Goal: Task Accomplishment & Management: Use online tool/utility

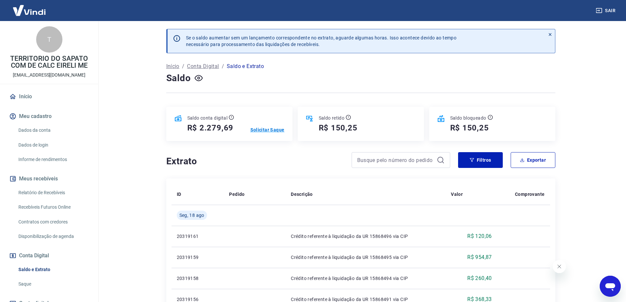
click at [260, 128] on p "Solicitar Saque" at bounding box center [267, 129] width 34 height 7
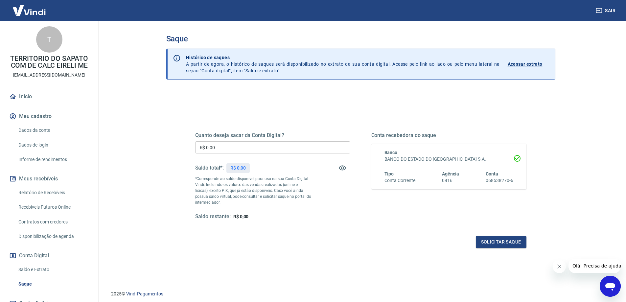
click at [246, 144] on input "R$ 0,00" at bounding box center [272, 147] width 155 height 12
type input "R$ 2.279,69"
click at [506, 238] on button "Solicitar saque" at bounding box center [501, 242] width 51 height 12
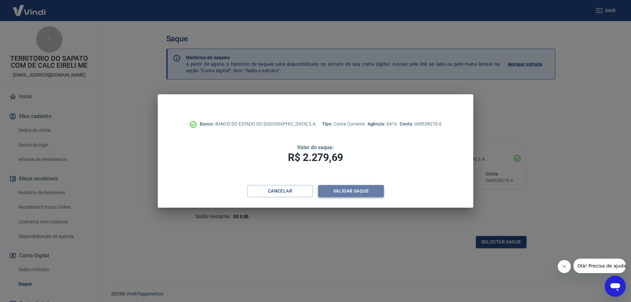
click at [347, 192] on button "Validar saque" at bounding box center [351, 191] width 66 height 12
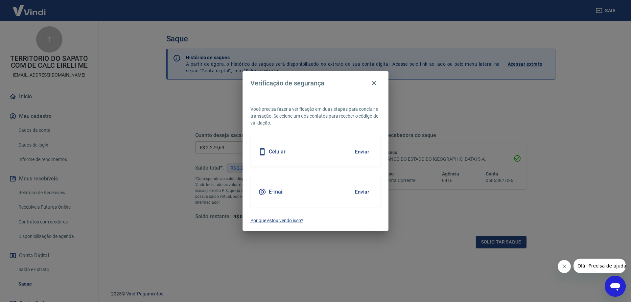
click at [357, 152] on button "Enviar" at bounding box center [361, 152] width 21 height 14
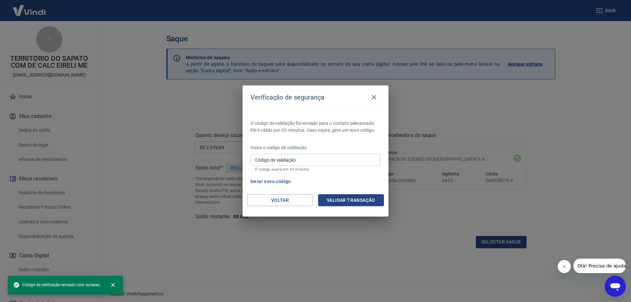
click at [304, 162] on input "Código de validação" at bounding box center [315, 160] width 130 height 12
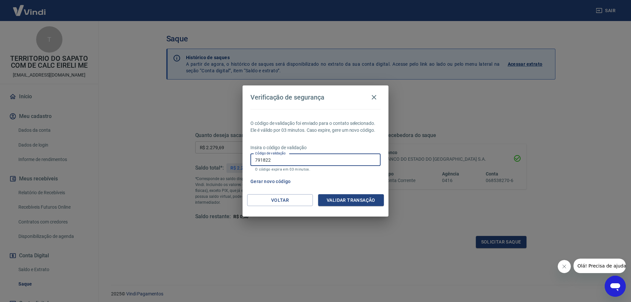
type input "791822"
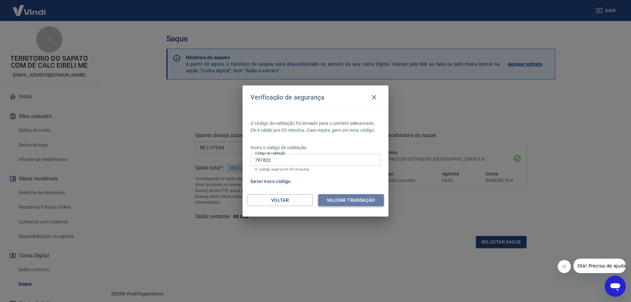
click at [361, 197] on button "Validar transação" at bounding box center [351, 200] width 66 height 12
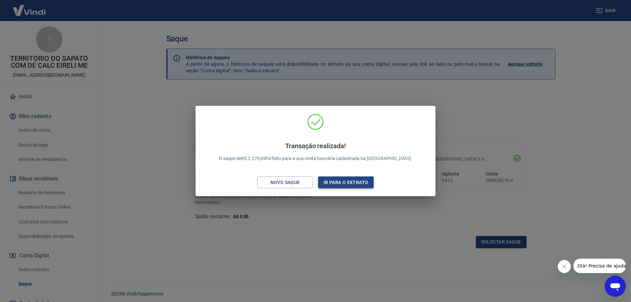
click at [337, 185] on button "Ir para o extrato" at bounding box center [346, 182] width 56 height 12
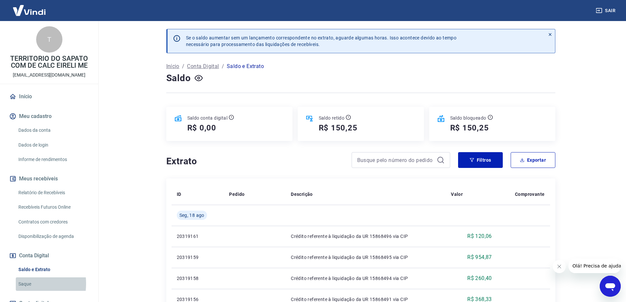
click at [21, 284] on link "Saque" at bounding box center [53, 283] width 75 height 13
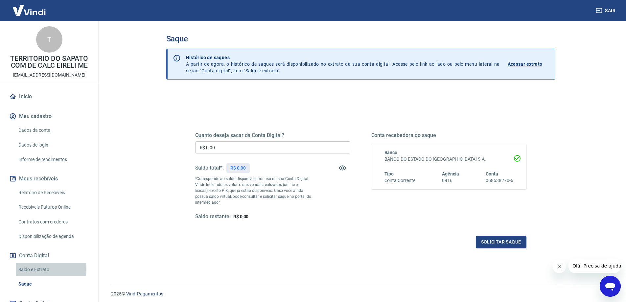
click at [34, 269] on link "Saldo e Extrato" at bounding box center [53, 269] width 75 height 13
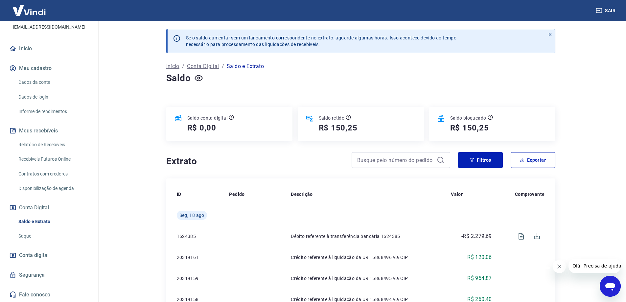
scroll to position [33, 0]
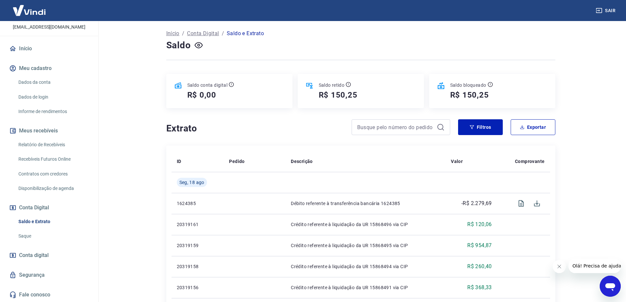
click at [28, 237] on link "Saque" at bounding box center [53, 235] width 75 height 13
